Goal: Information Seeking & Learning: Learn about a topic

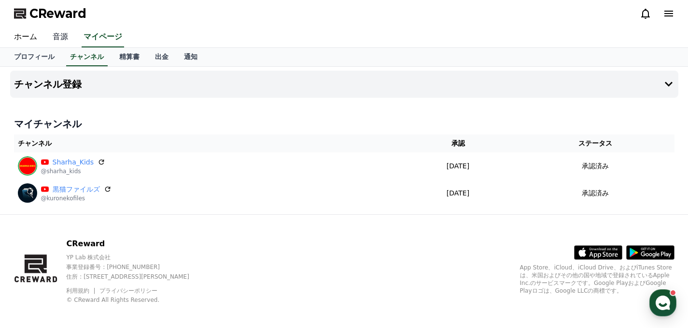
click at [58, 31] on link "音源" at bounding box center [60, 37] width 31 height 20
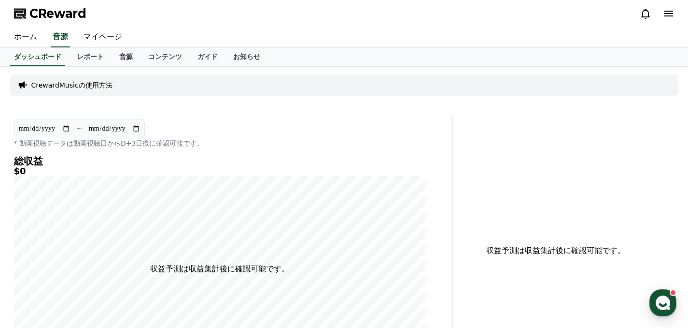
click at [133, 60] on link "音源" at bounding box center [126, 57] width 29 height 18
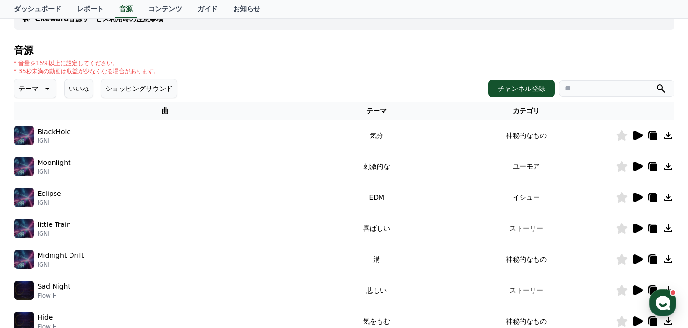
scroll to position [106, 0]
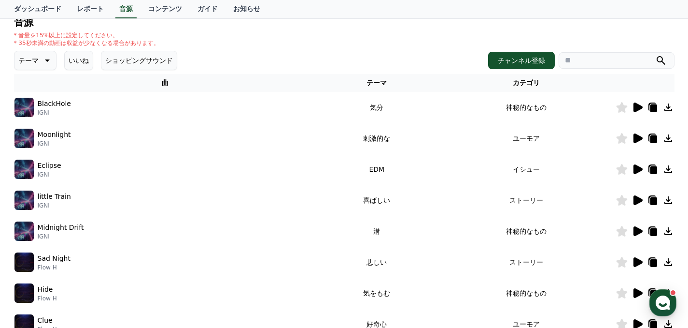
click at [639, 105] on icon at bounding box center [638, 107] width 9 height 10
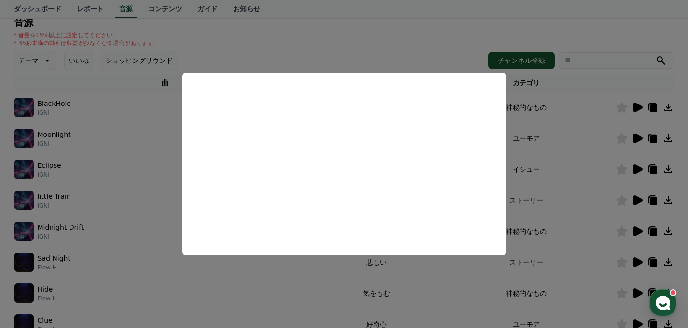
click at [421, 300] on button "close modal" at bounding box center [344, 164] width 688 height 328
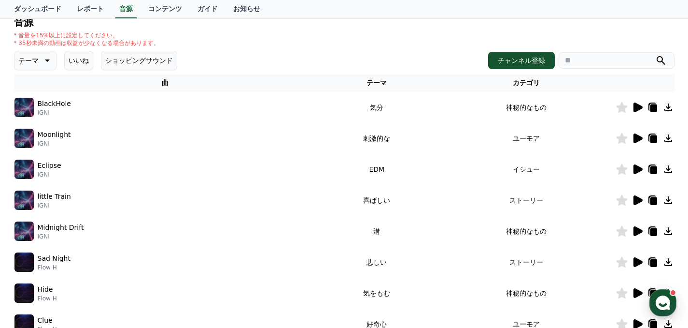
click at [634, 141] on icon at bounding box center [638, 138] width 9 height 10
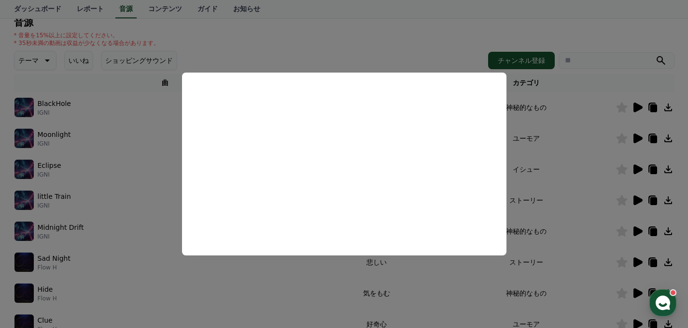
click at [148, 113] on button "close modal" at bounding box center [344, 164] width 688 height 328
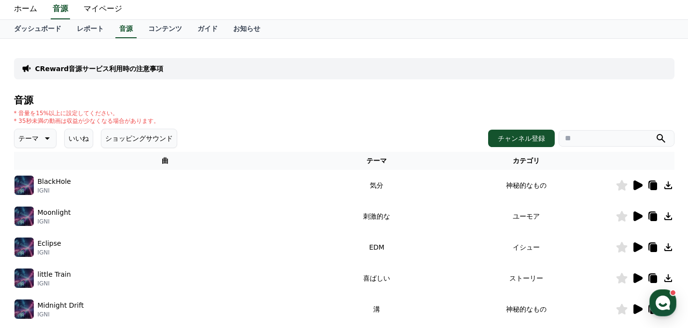
scroll to position [0, 0]
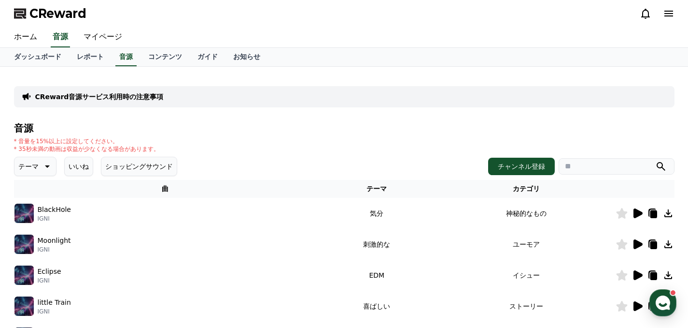
click at [54, 170] on button "テーマ" at bounding box center [35, 166] width 43 height 19
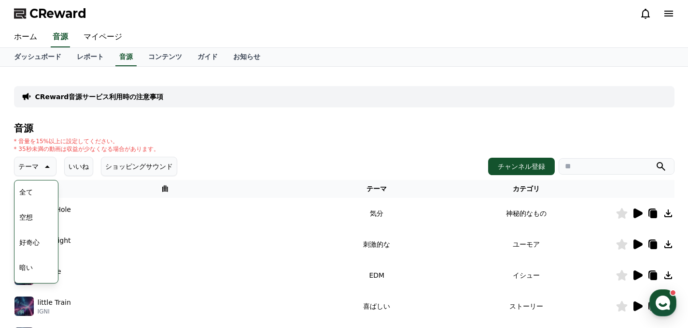
click at [27, 241] on button "好奇心" at bounding box center [29, 241] width 28 height 21
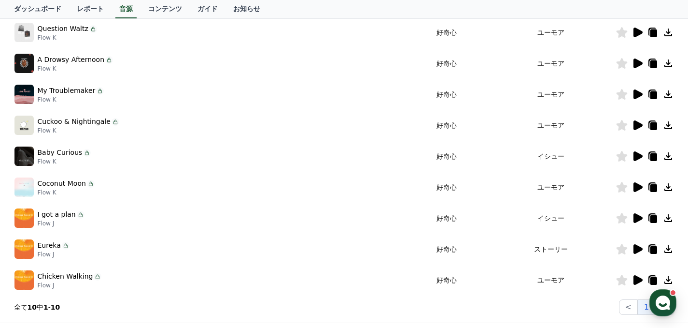
scroll to position [137, 0]
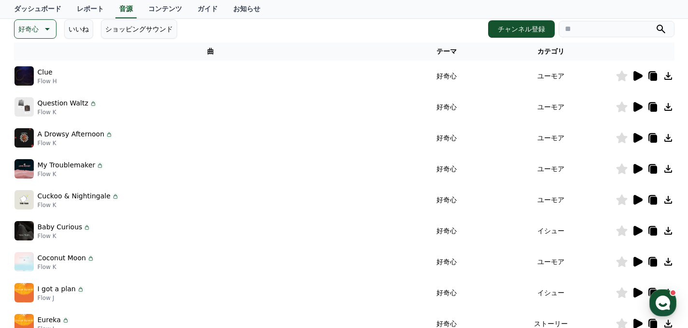
click at [640, 106] on icon at bounding box center [638, 107] width 9 height 10
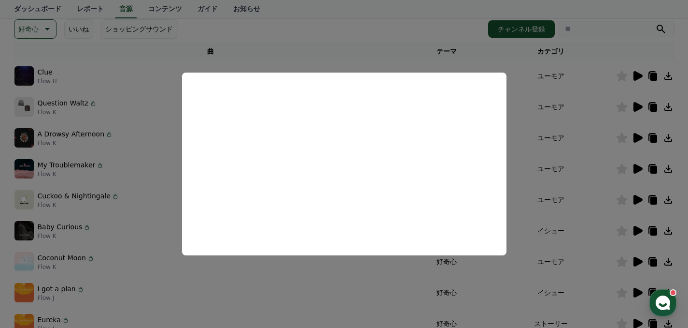
click at [165, 131] on button "close modal" at bounding box center [344, 164] width 688 height 328
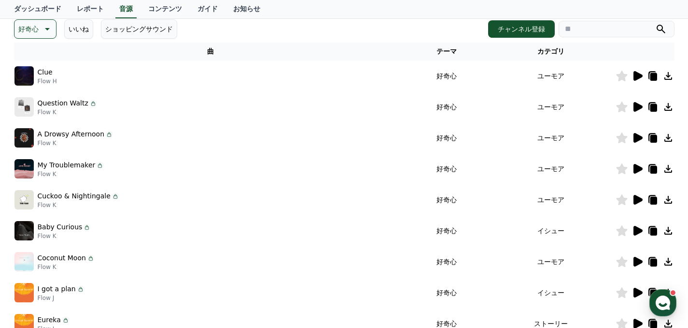
click at [640, 138] on icon at bounding box center [638, 138] width 9 height 10
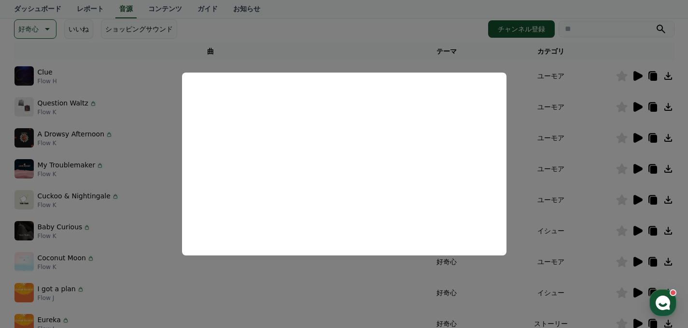
click at [162, 212] on button "close modal" at bounding box center [344, 164] width 688 height 328
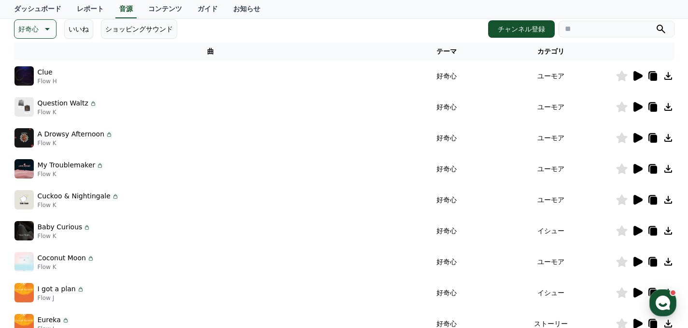
click at [635, 170] on icon at bounding box center [638, 169] width 9 height 10
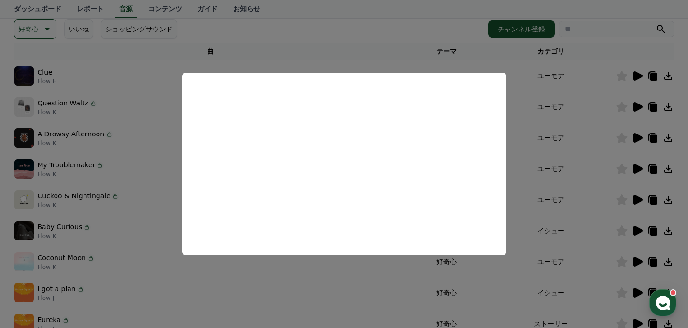
click at [174, 167] on button "close modal" at bounding box center [344, 164] width 688 height 328
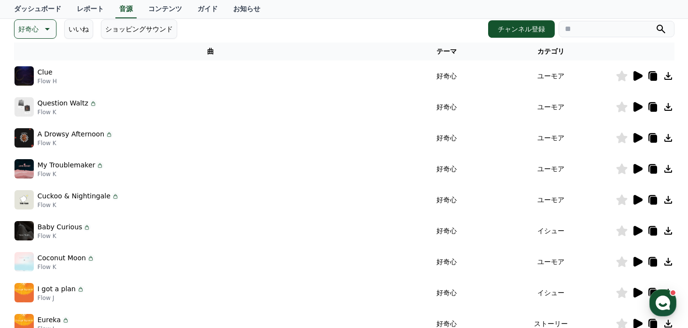
click at [636, 200] on icon at bounding box center [638, 200] width 9 height 10
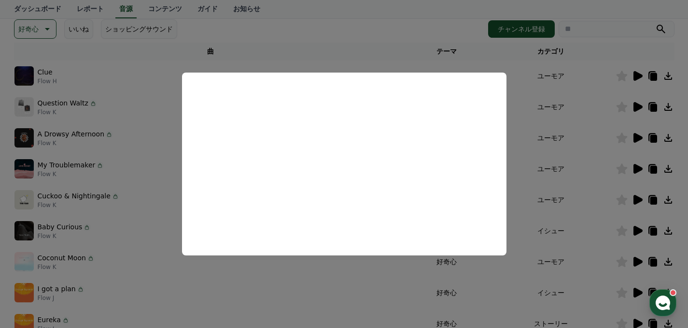
click at [358, 25] on button "close modal" at bounding box center [344, 164] width 688 height 328
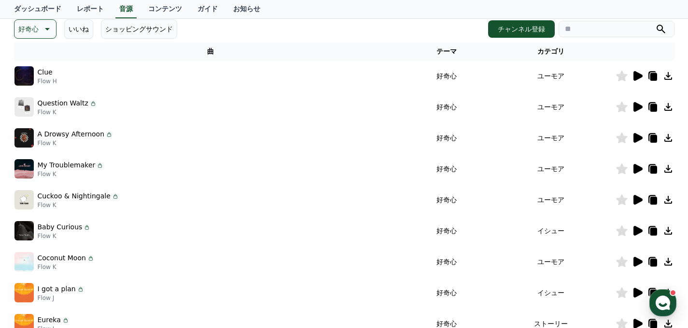
click at [642, 74] on icon at bounding box center [638, 76] width 12 height 12
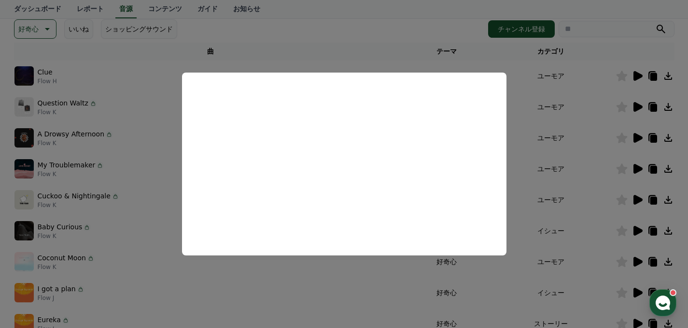
click at [149, 196] on button "close modal" at bounding box center [344, 164] width 688 height 328
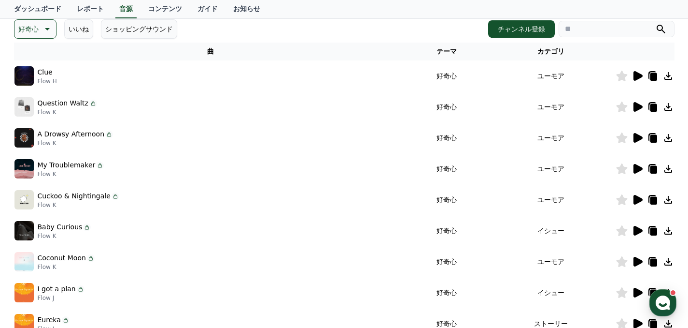
click at [643, 232] on icon at bounding box center [638, 231] width 12 height 12
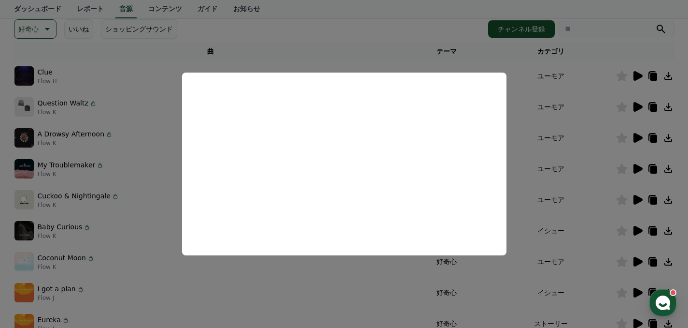
click at [118, 228] on button "close modal" at bounding box center [344, 164] width 688 height 328
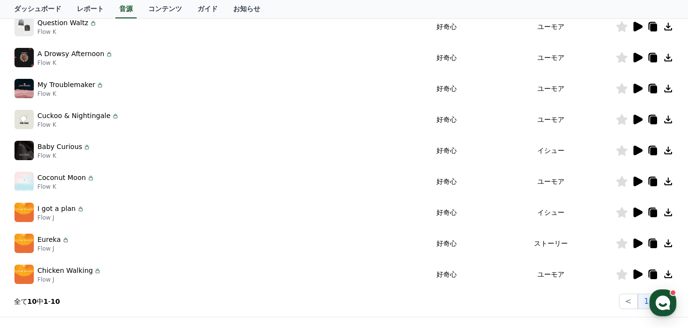
scroll to position [236, 0]
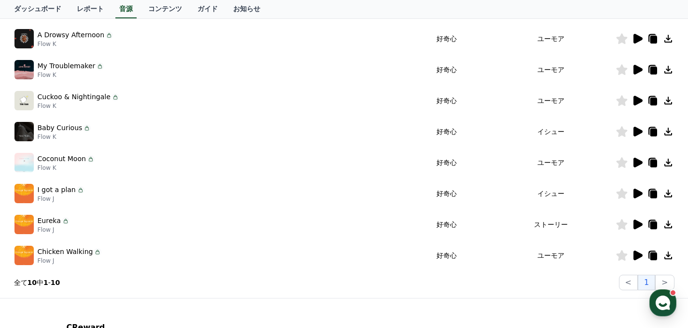
click at [635, 197] on icon at bounding box center [638, 193] width 9 height 10
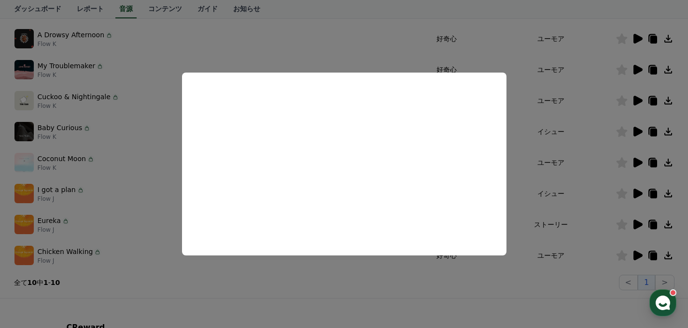
click at [144, 206] on button "close modal" at bounding box center [344, 164] width 688 height 328
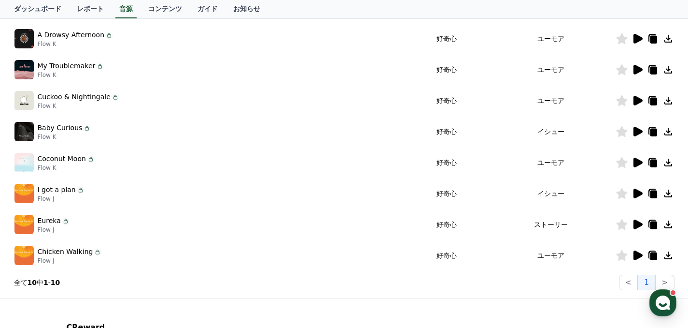
click at [642, 228] on icon at bounding box center [638, 224] width 12 height 12
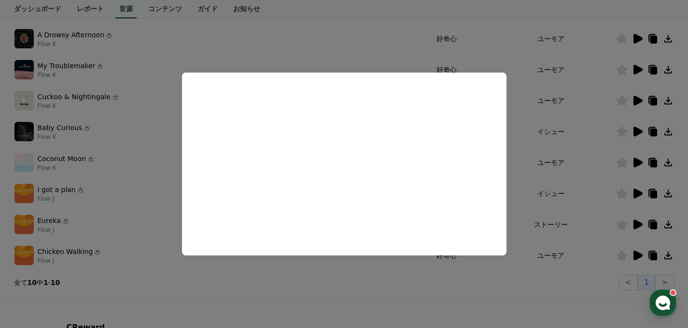
click at [170, 183] on button "close modal" at bounding box center [344, 164] width 688 height 328
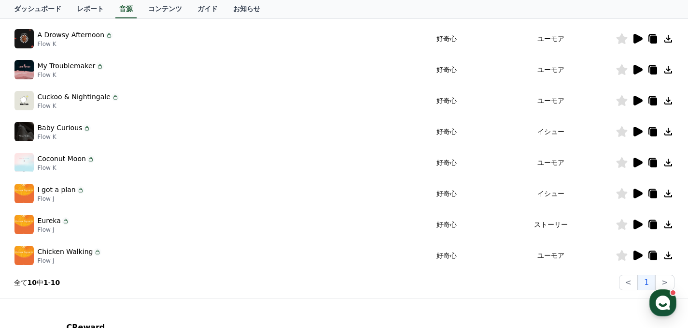
click at [638, 257] on icon at bounding box center [638, 255] width 9 height 10
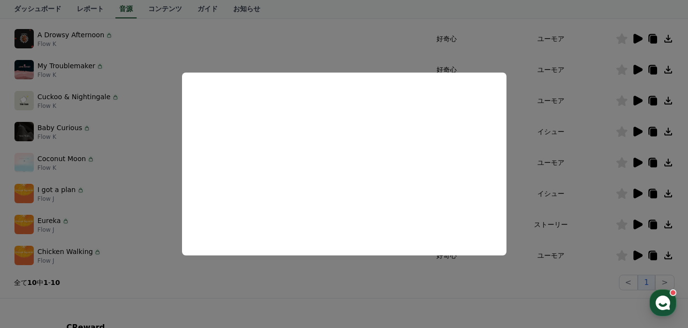
click at [154, 157] on button "close modal" at bounding box center [344, 164] width 688 height 328
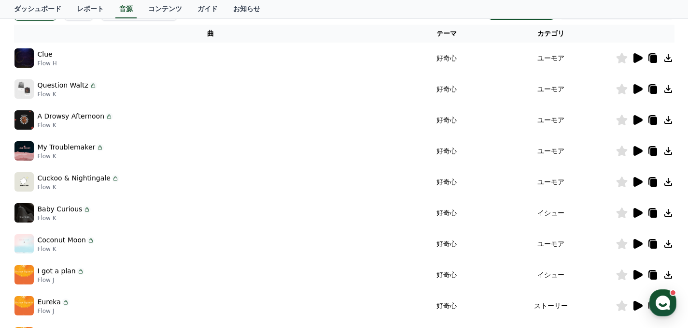
scroll to position [0, 0]
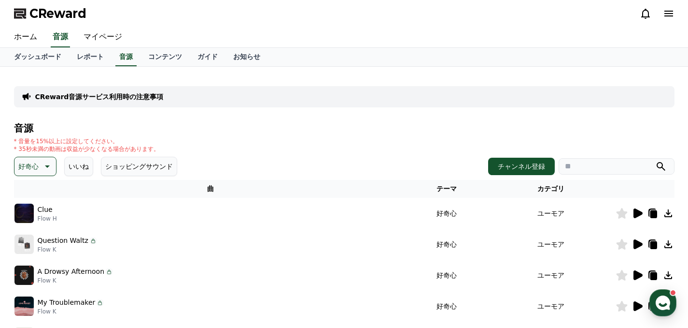
click at [51, 164] on icon at bounding box center [47, 166] width 12 height 12
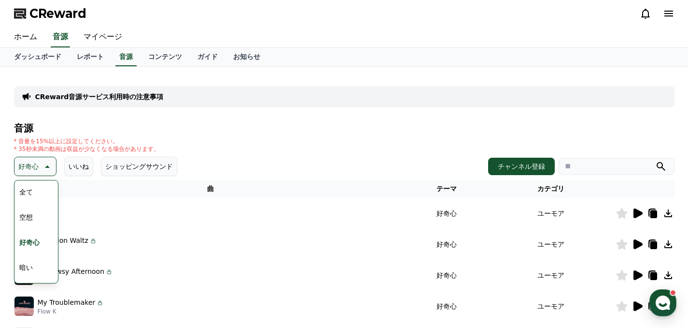
click at [25, 190] on button "全て" at bounding box center [25, 191] width 21 height 21
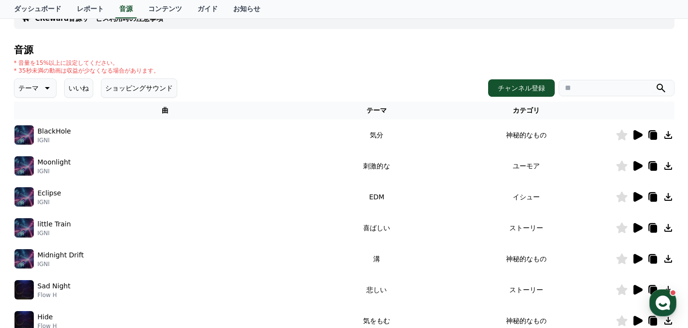
scroll to position [79, 0]
click at [633, 163] on icon at bounding box center [638, 165] width 12 height 12
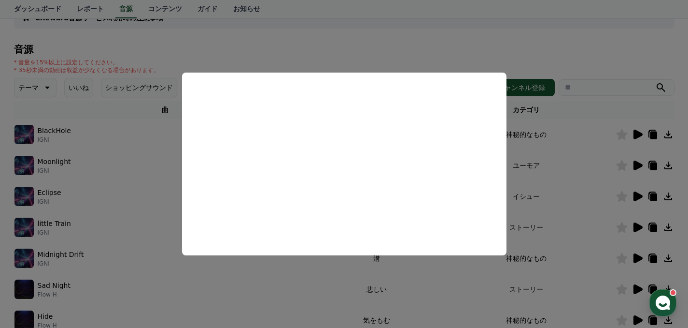
click at [152, 208] on button "close modal" at bounding box center [344, 164] width 688 height 328
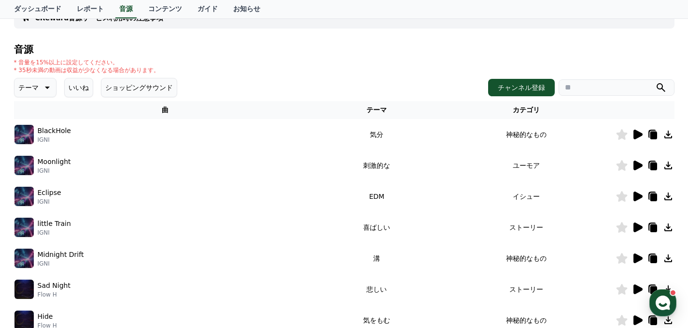
click at [669, 168] on icon at bounding box center [669, 165] width 12 height 12
